Goal: Task Accomplishment & Management: Complete application form

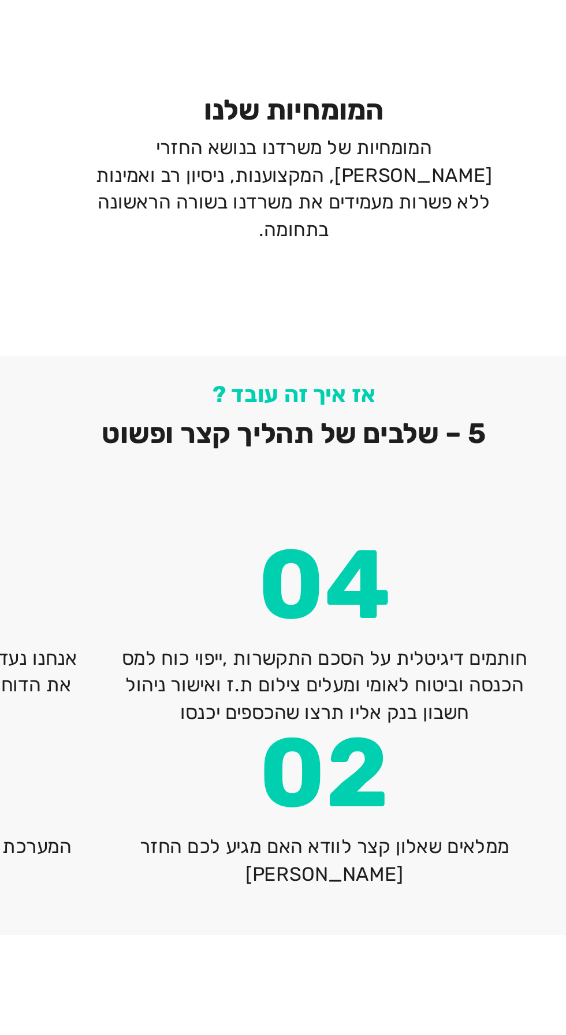
scroll to position [1509, 0]
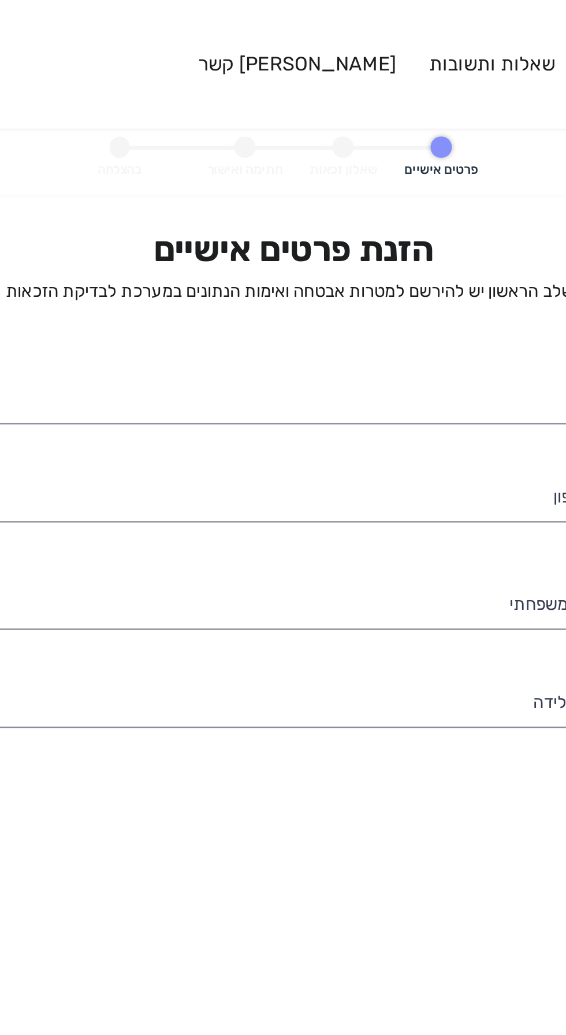
select select
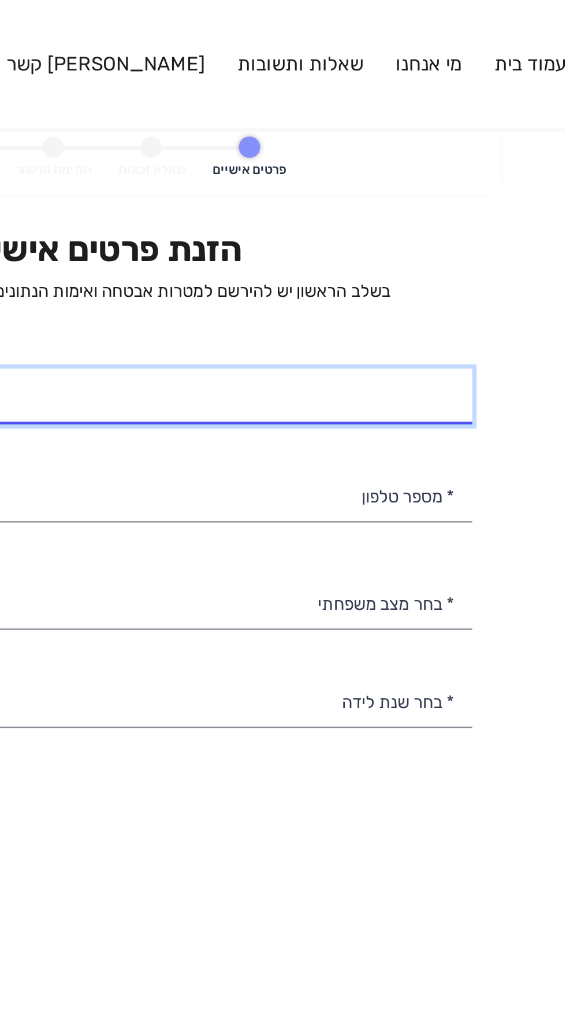
click at [409, 173] on input "* שם מלא" at bounding box center [283, 173] width 322 height 24
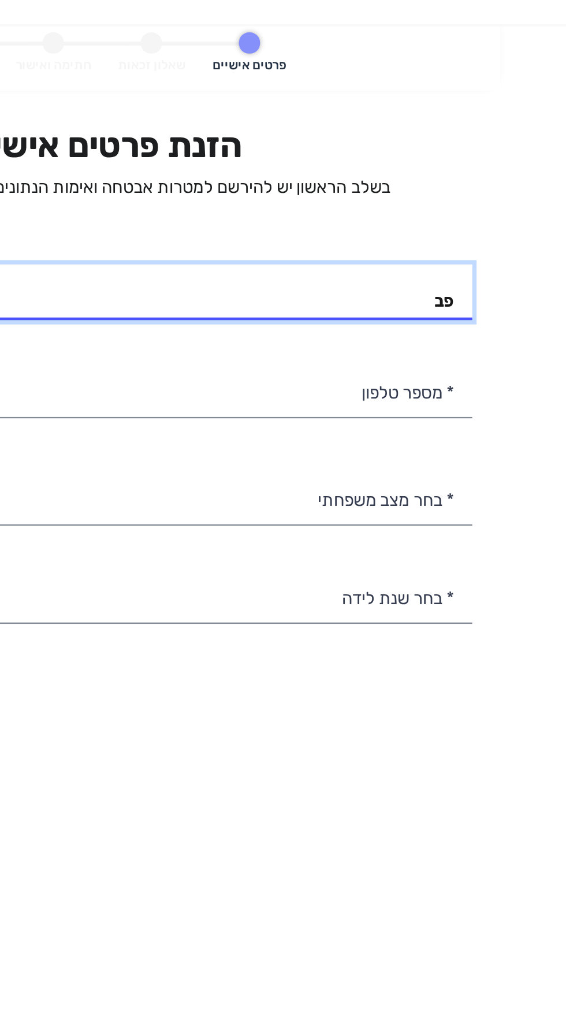
type input "פ"
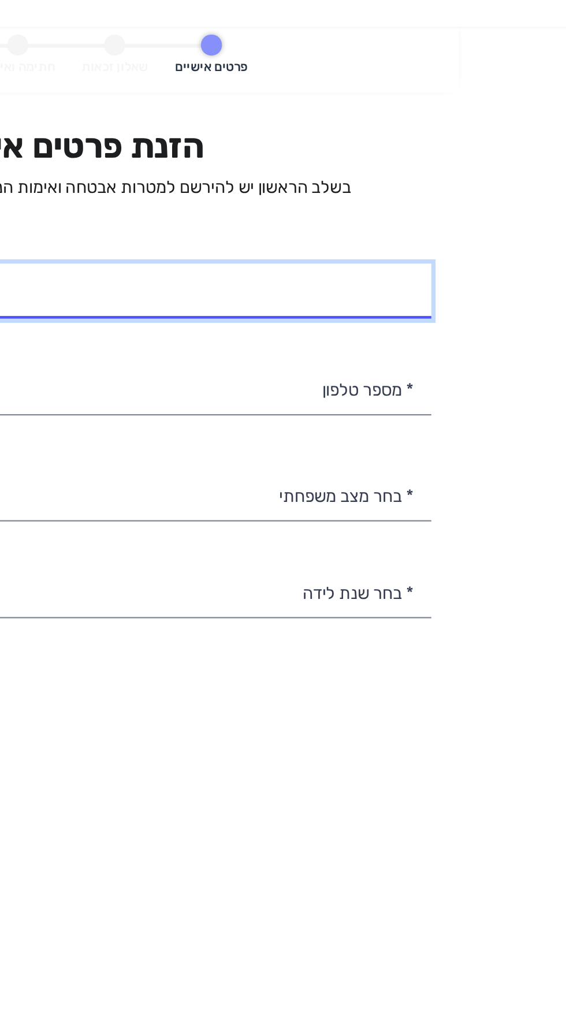
click at [420, 173] on input "* שם מלא" at bounding box center [283, 173] width 322 height 24
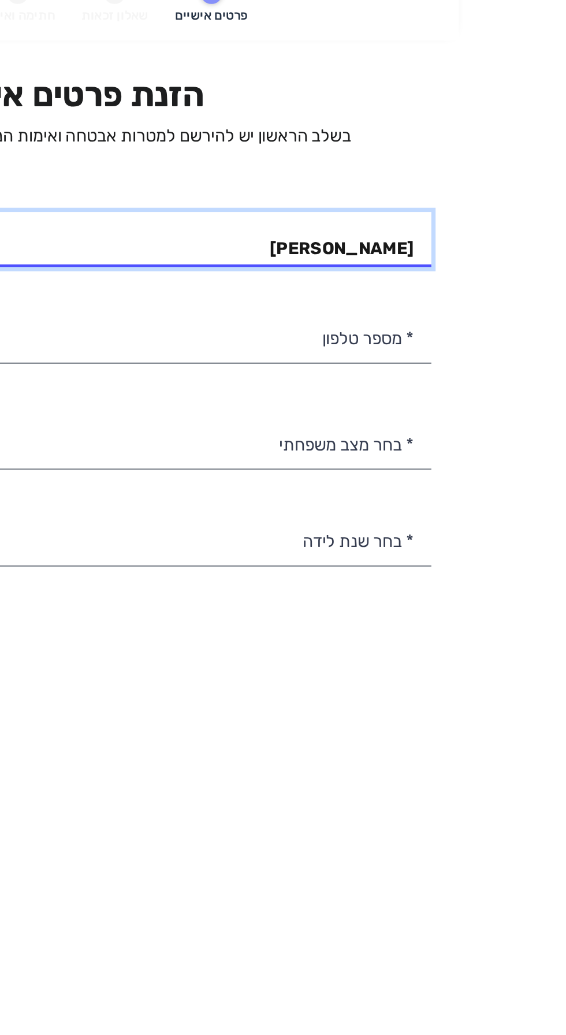
type input "[PERSON_NAME]"
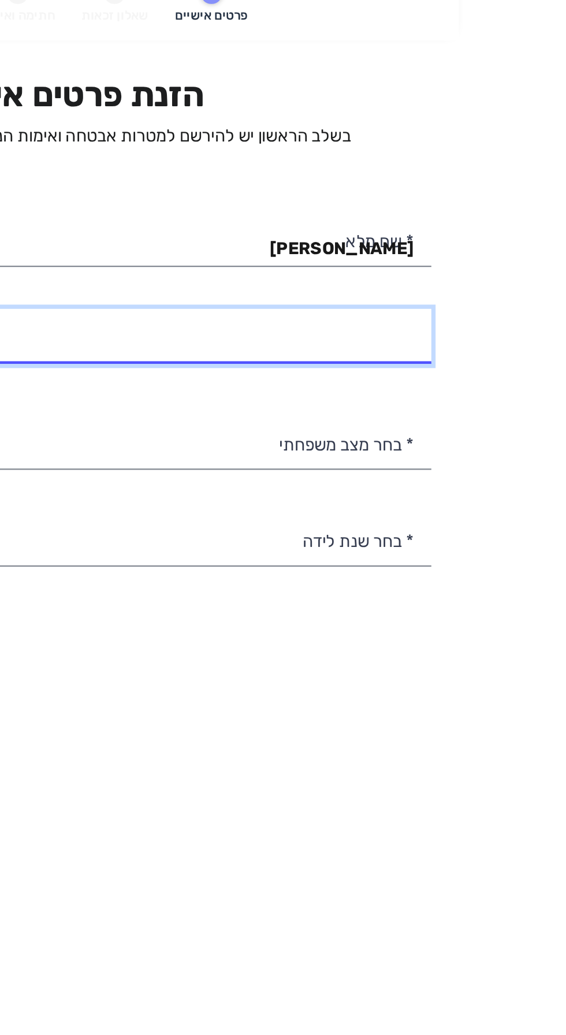
click at [427, 219] on input "* מספר טלפון" at bounding box center [283, 215] width 322 height 24
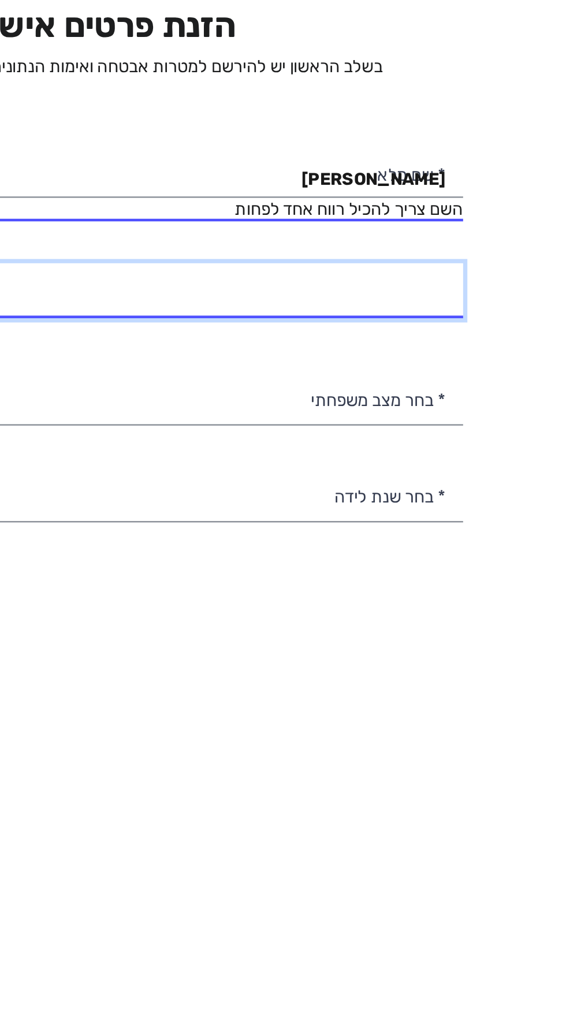
type input "050-5251506"
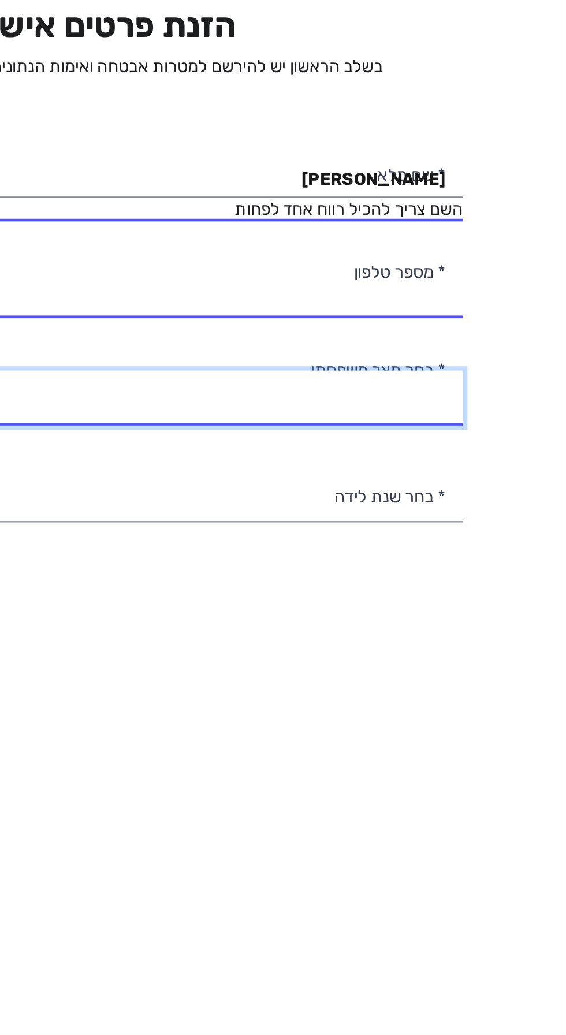
click at [428, 268] on select "רווק/ה נשוי/[PERSON_NAME]/ה אלמן/נה" at bounding box center [283, 273] width 322 height 24
select select "2: Married"
click at [122, 261] on select "רווק/ה נשוי/[PERSON_NAME]/ה אלמן/נה" at bounding box center [283, 273] width 322 height 24
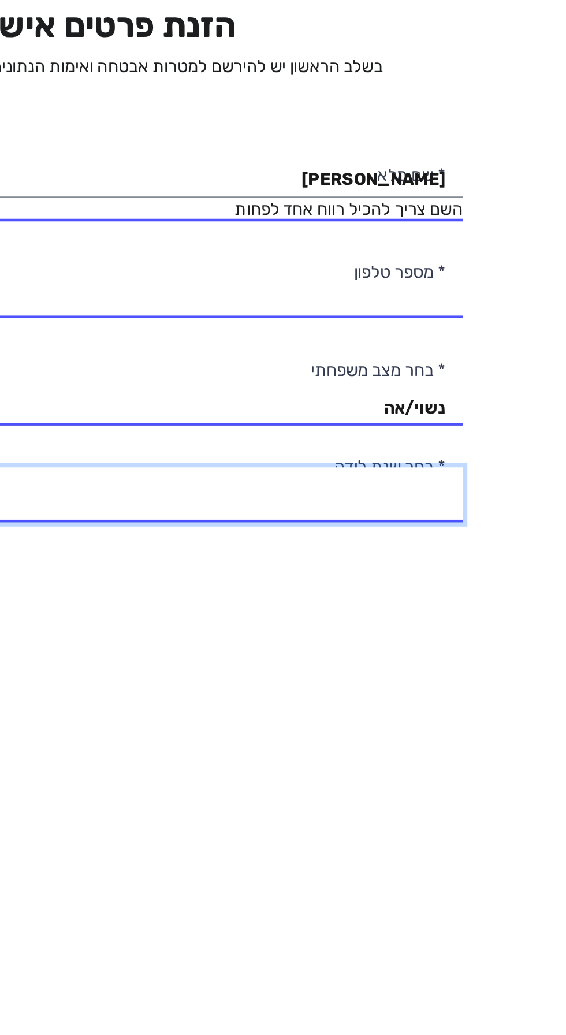
click at [428, 315] on select "2003 2002 2001 2000 1999 1998 1997 1996 1995 1994 1993 1992 1991 1990 1989 1988…" at bounding box center [283, 316] width 322 height 24
select select "26: 1978"
click at [122, 304] on select "2003 2002 2001 2000 1999 1998 1997 1996 1995 1994 1993 1992 1991 1990 1989 1988…" at bounding box center [283, 316] width 322 height 24
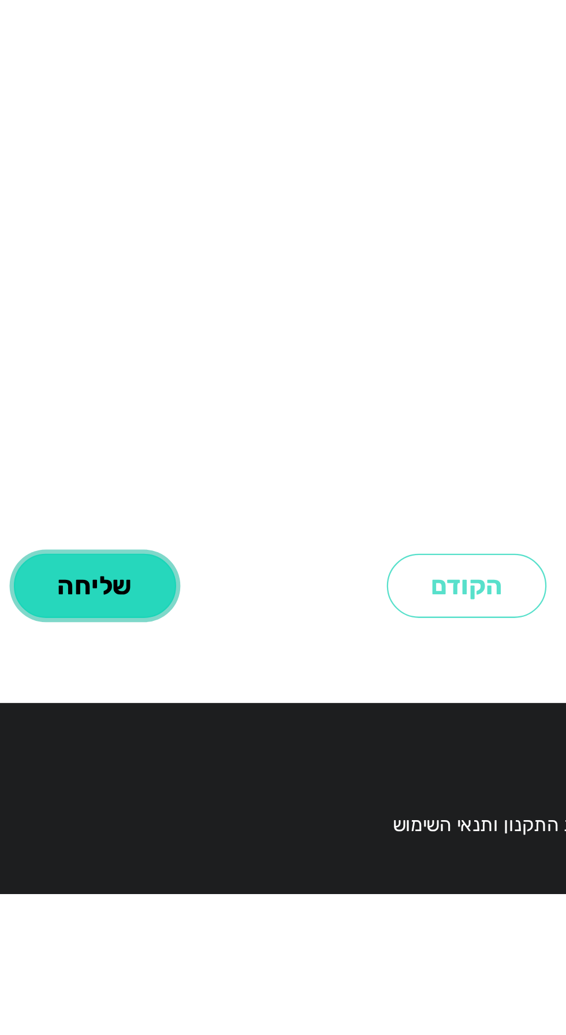
click at [203, 773] on button "שליחה" at bounding box center [201, 759] width 72 height 28
click at [200, 773] on button "שליחה" at bounding box center [201, 759] width 72 height 28
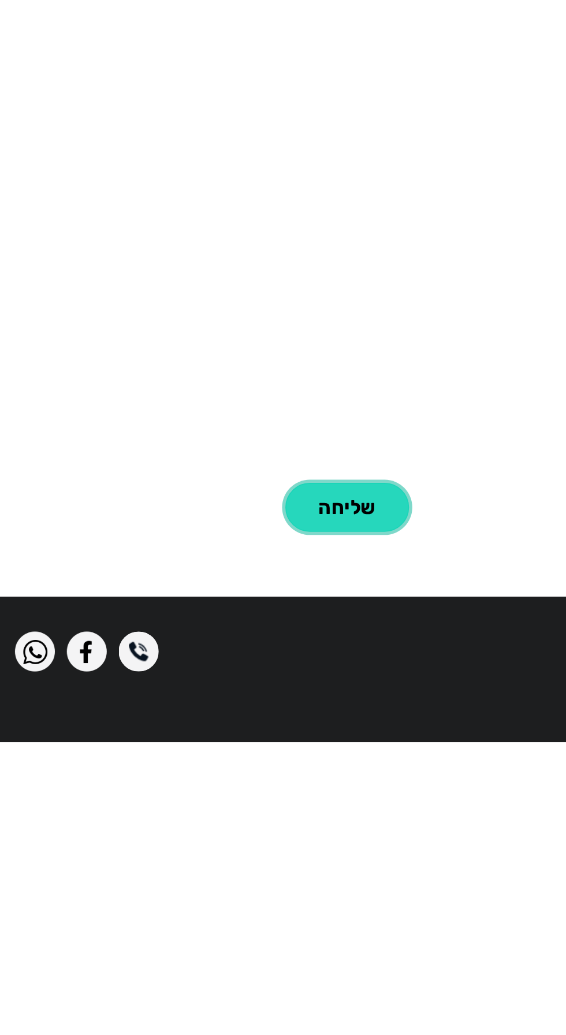
click at [191, 773] on button "שליחה" at bounding box center [201, 759] width 72 height 28
click at [202, 773] on button "שליחה" at bounding box center [201, 759] width 72 height 28
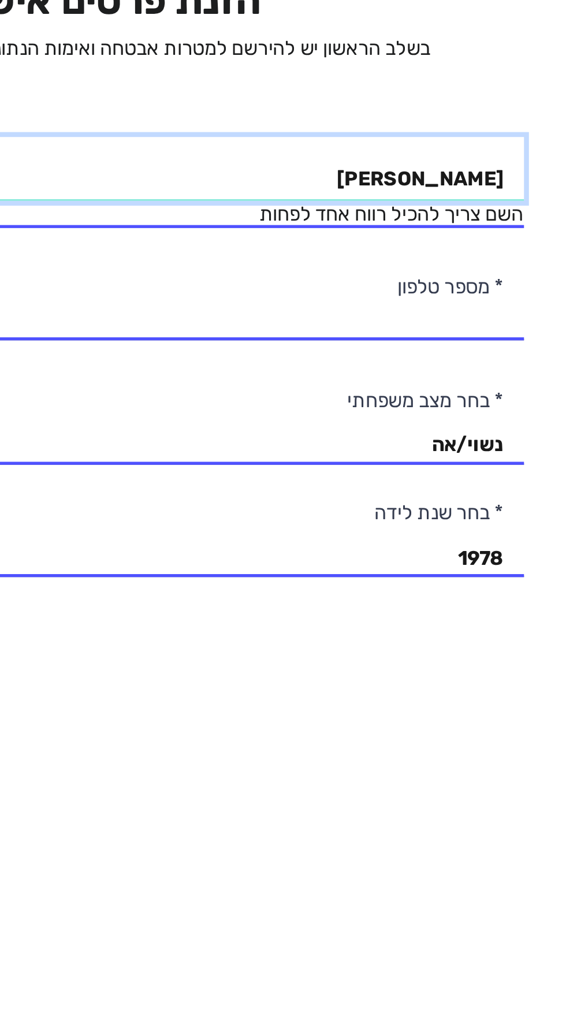
click at [396, 172] on input "[PERSON_NAME]" at bounding box center [283, 173] width 322 height 24
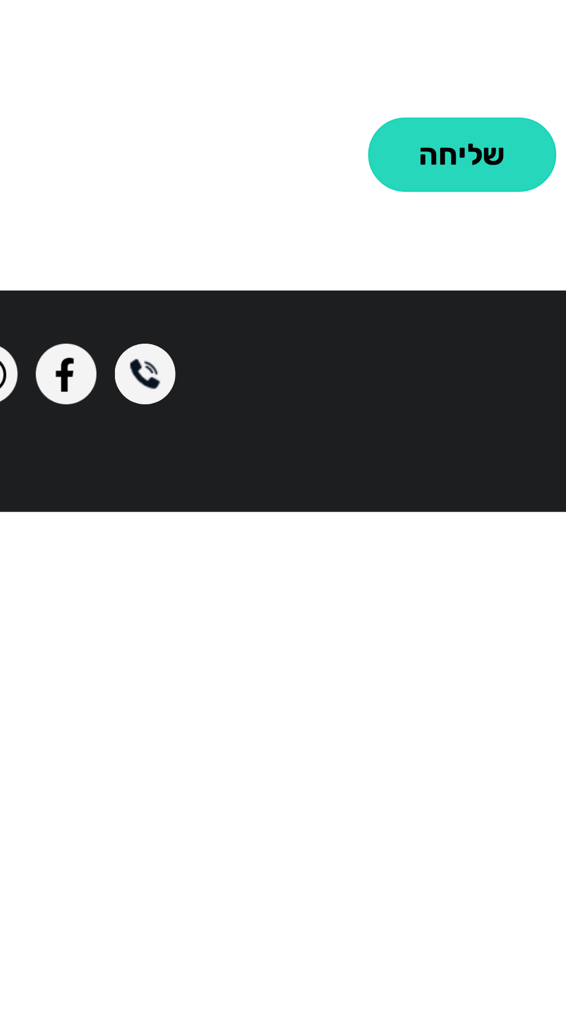
type input "[PERSON_NAME]"
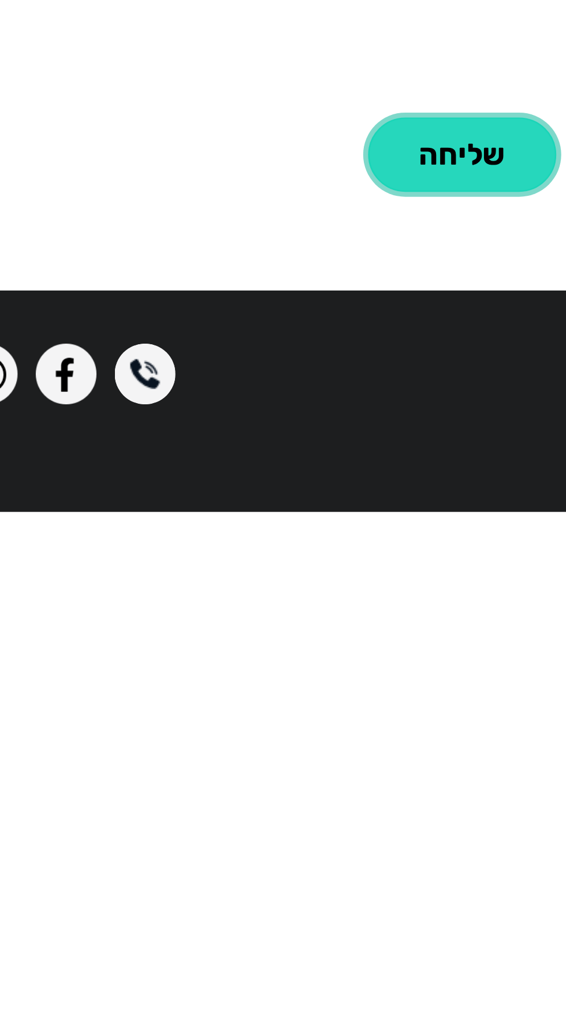
click at [203, 773] on button "שליחה" at bounding box center [201, 759] width 72 height 28
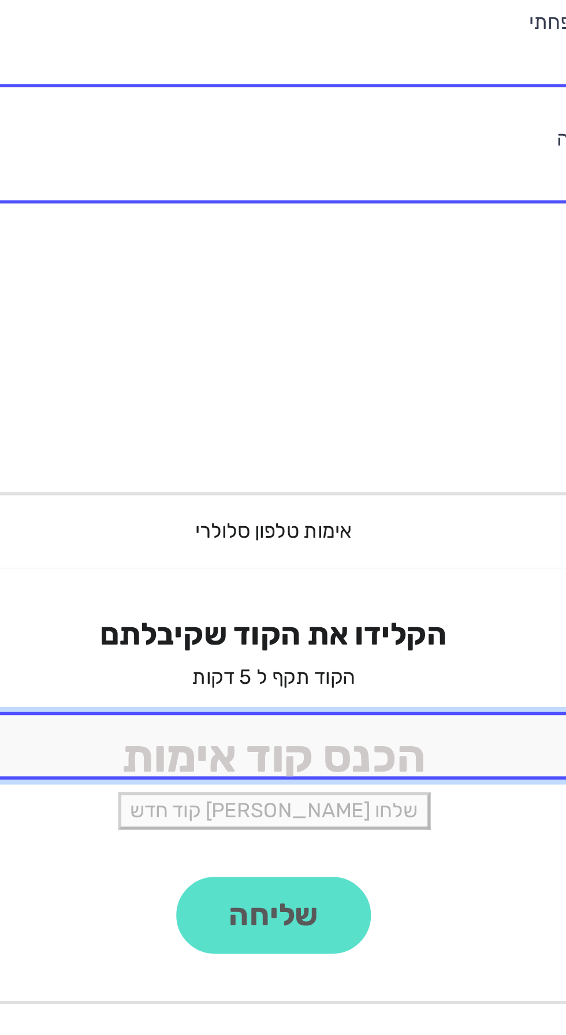
click at [335, 522] on input "tel" at bounding box center [283, 516] width 349 height 25
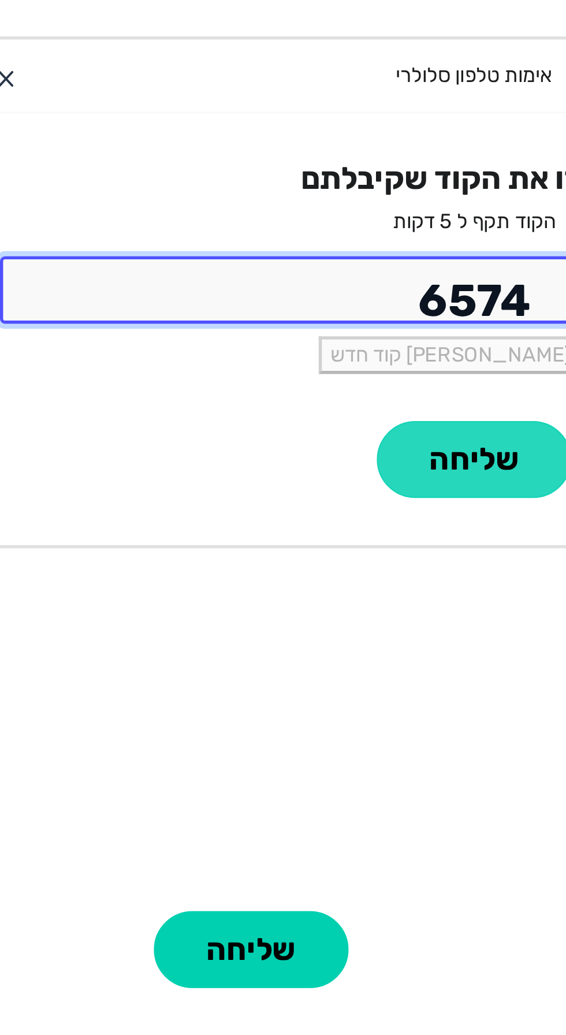
type input "6574"
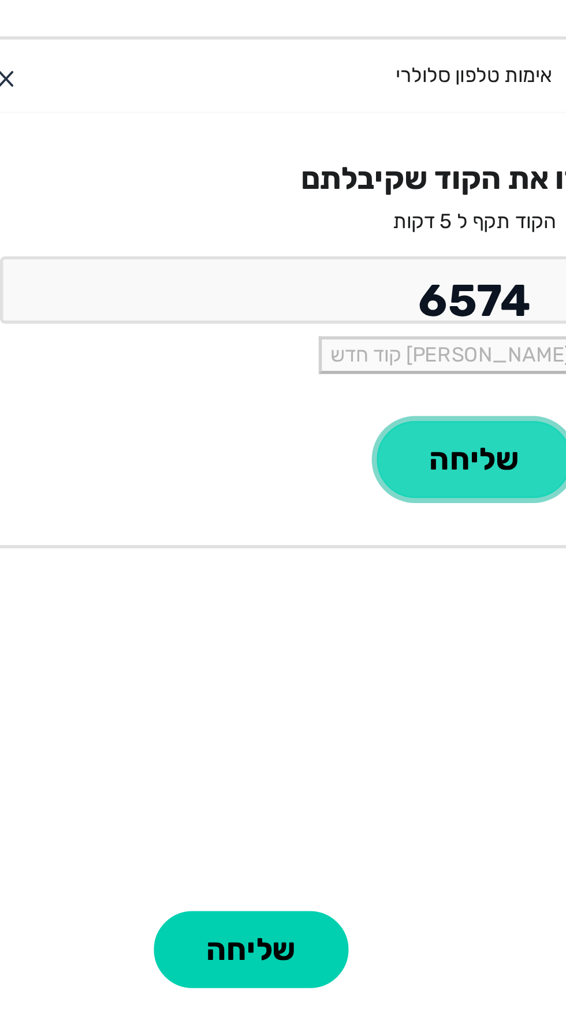
click at [283, 581] on button "שליחה" at bounding box center [283, 579] width 72 height 28
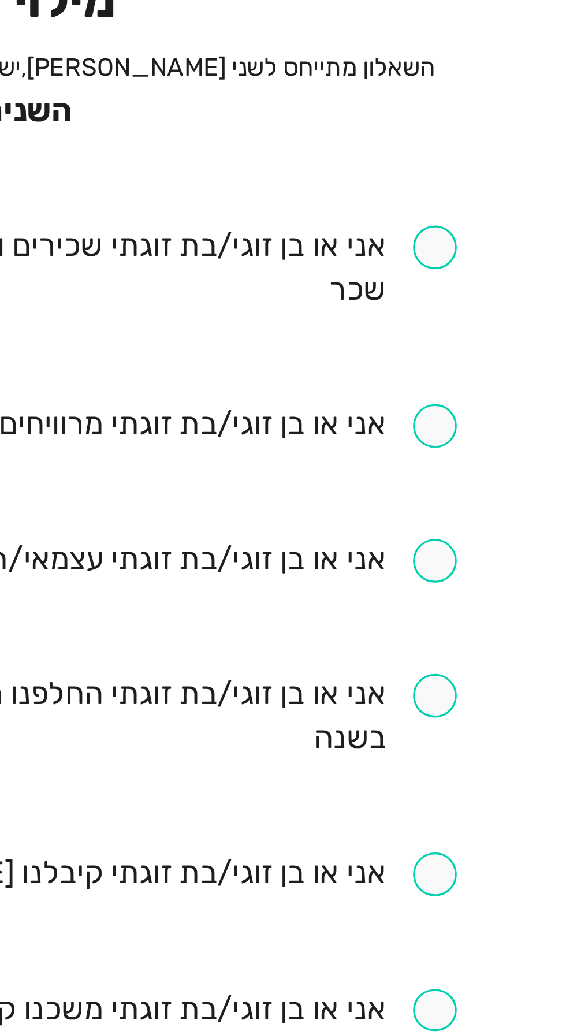
click at [437, 184] on input "checkbox" at bounding box center [283, 190] width 322 height 27
checkbox input "true"
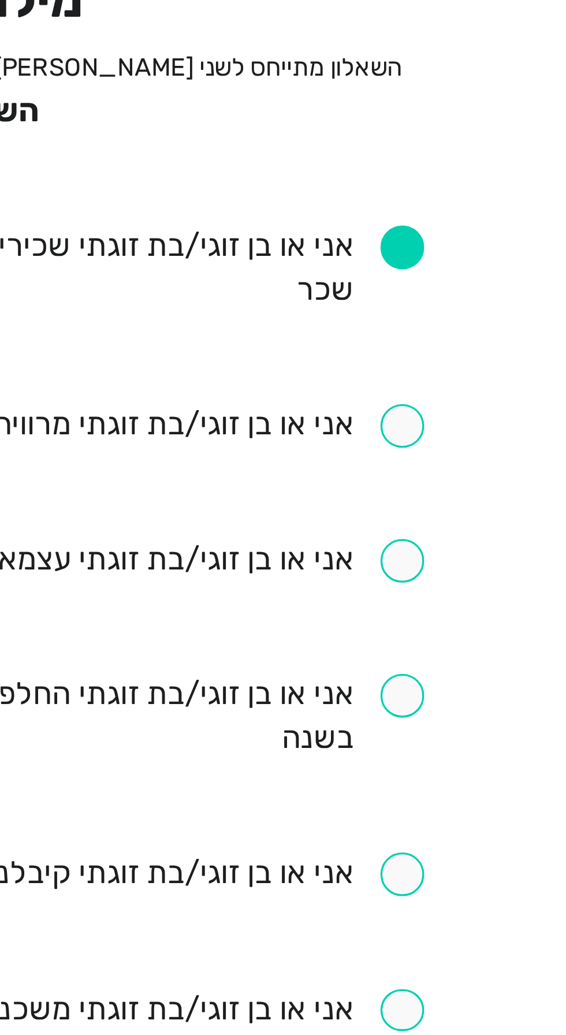
click at [437, 232] on input "checkbox" at bounding box center [315, 238] width 257 height 13
checkbox input "true"
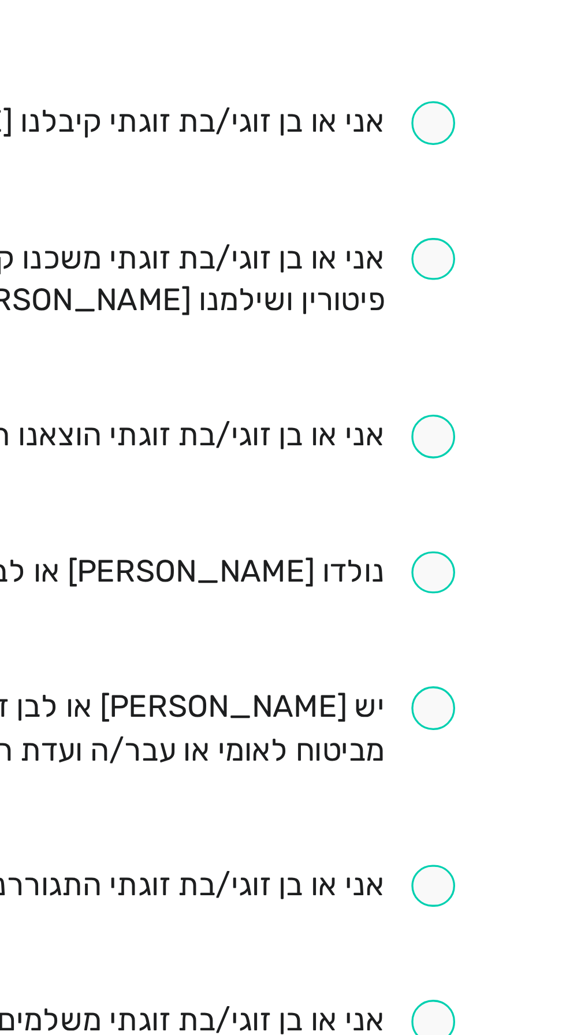
click at [438, 505] on input "checkbox" at bounding box center [323, 511] width 241 height 13
checkbox input "true"
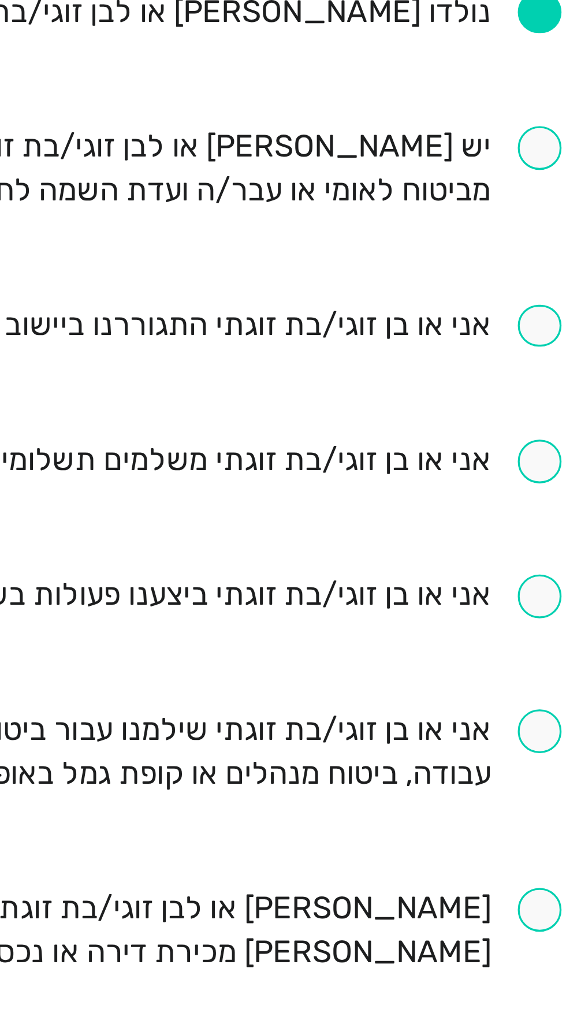
click at [435, 723] on input "checkbox" at bounding box center [283, 736] width 322 height 27
checkbox input "true"
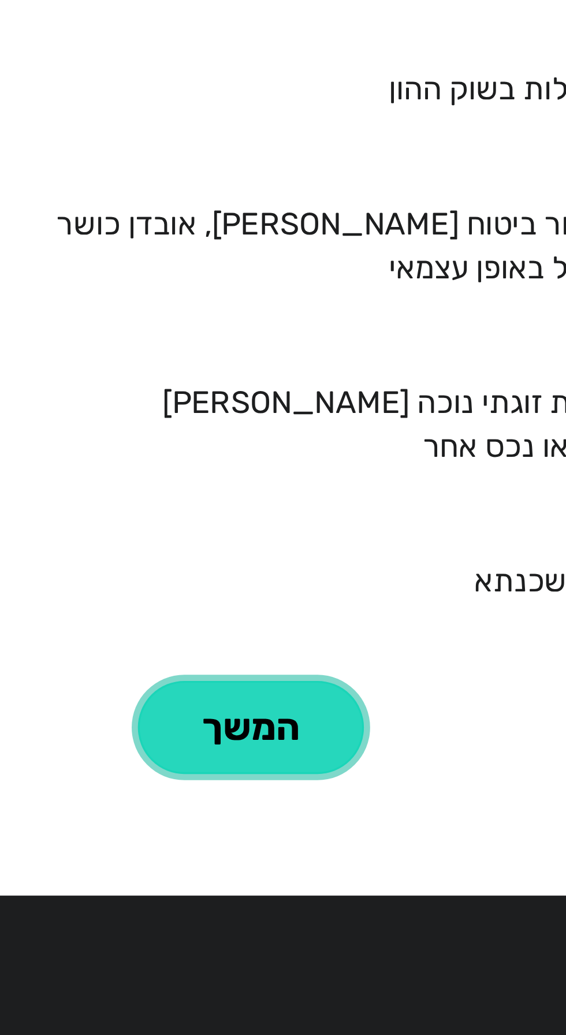
click at [182, 868] on button "המשך" at bounding box center [200, 882] width 69 height 28
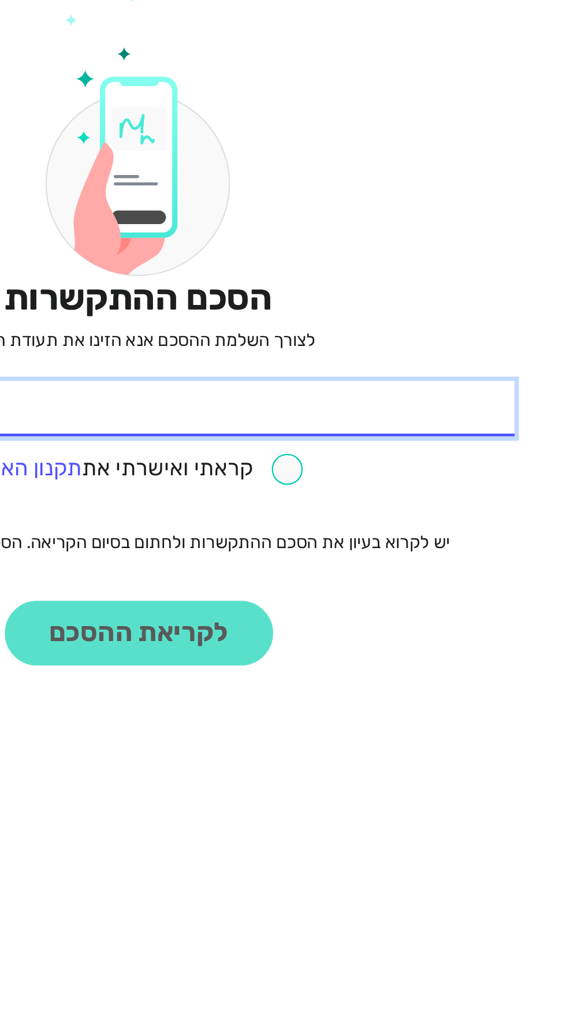
click at [424, 271] on input "* תעודת זהות" at bounding box center [283, 280] width 322 height 24
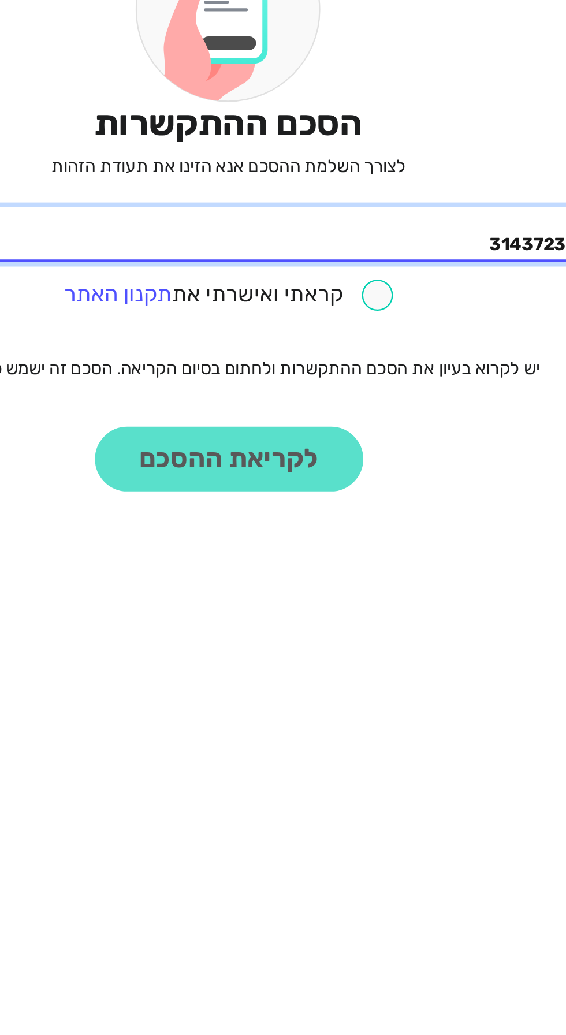
type input "314372327"
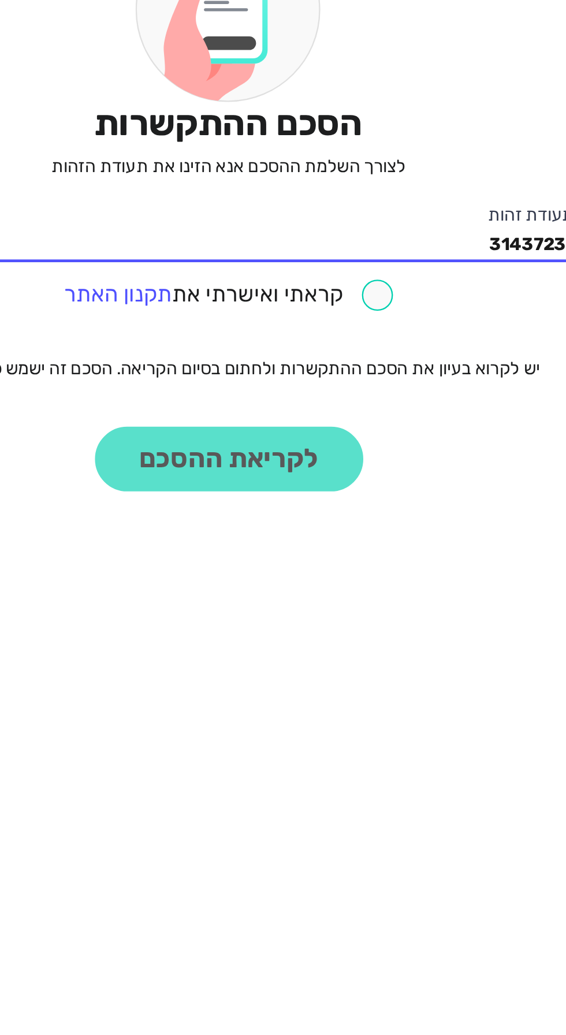
click at [289, 386] on div "הסכם ההתקשרות לצורך השלמת ההסכם אנא הזינו את תעודת הזהות 314372327 * תעודת זהות…" at bounding box center [283, 245] width 322 height 290
click at [297, 372] on div "הסכם ההתקשרות לצורך השלמת ההסכם אנא הזינו את תעודת הזהות 314372327 * תעודת זהות…" at bounding box center [283, 245] width 322 height 290
click at [345, 311] on input "checkbox" at bounding box center [282, 305] width 141 height 13
checkbox input "true"
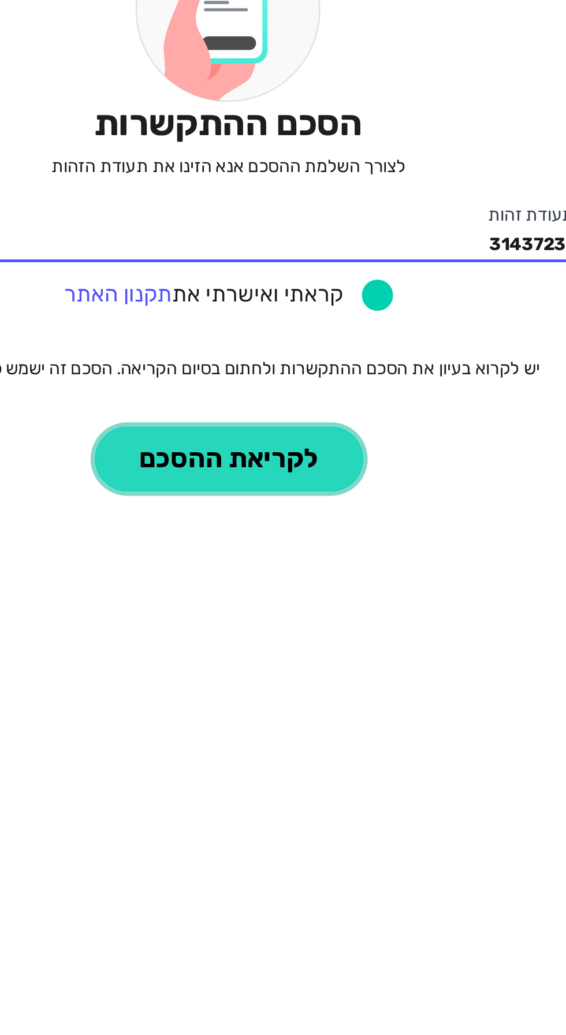
click at [295, 385] on button "לקריאת ההסכם" at bounding box center [283, 376] width 115 height 28
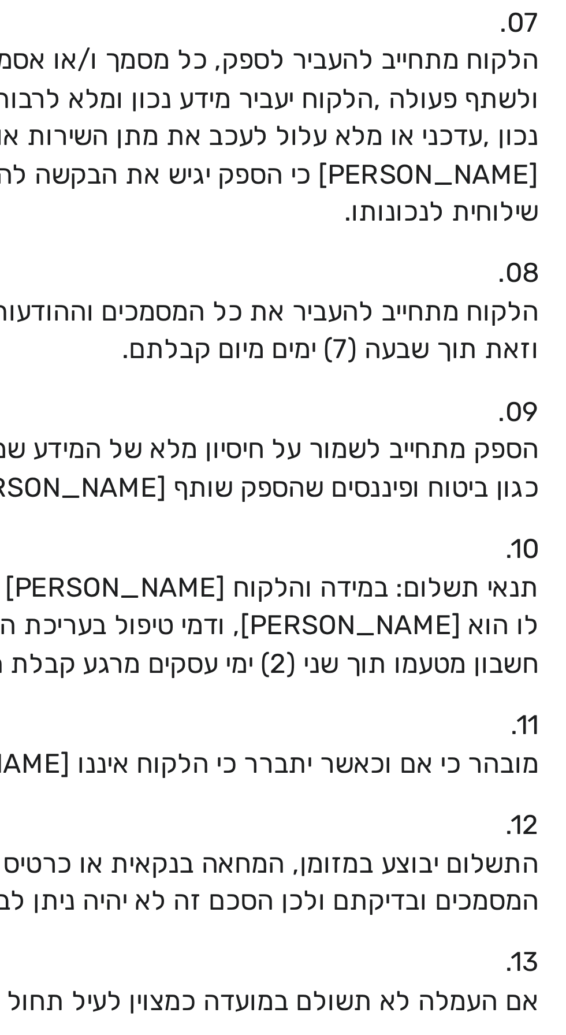
scroll to position [110, 0]
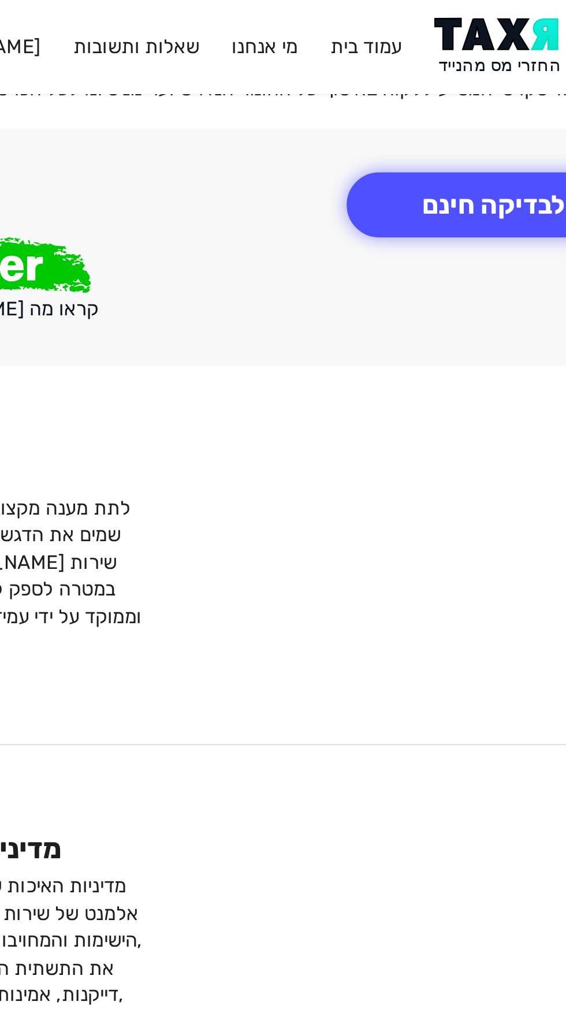
scroll to position [1509, 0]
